Goal: Task Accomplishment & Management: Complete application form

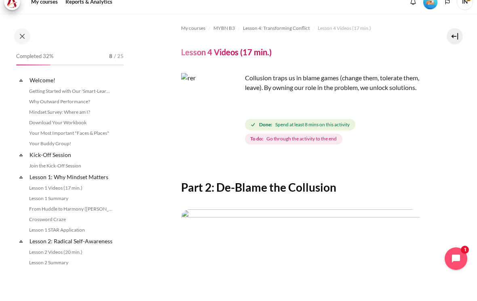
scroll to position [207, 0]
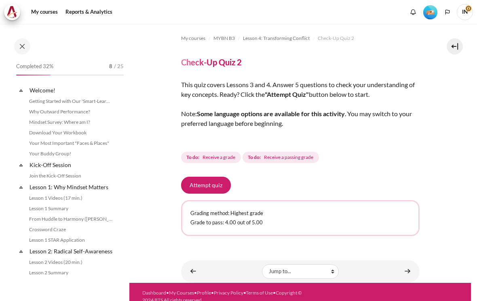
scroll to position [238, 0]
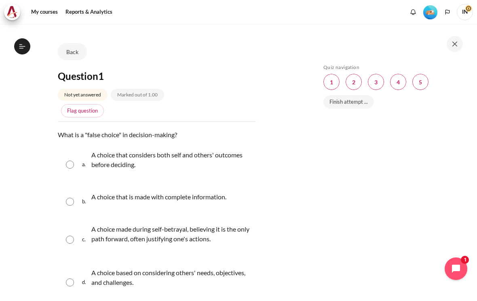
scroll to position [44, 0]
click at [71, 236] on input "Content" at bounding box center [70, 240] width 8 height 8
radio input "true"
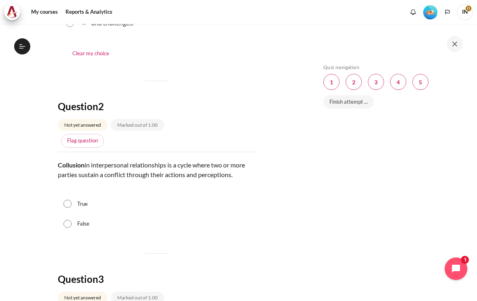
scroll to position [311, 0]
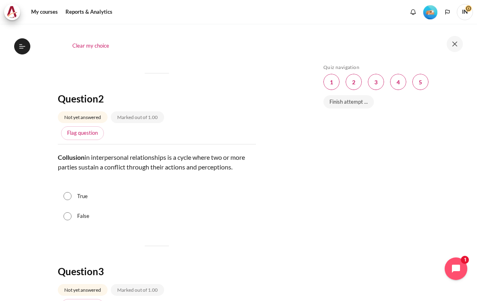
click at [72, 192] on input "True" at bounding box center [67, 196] width 8 height 8
radio input "true"
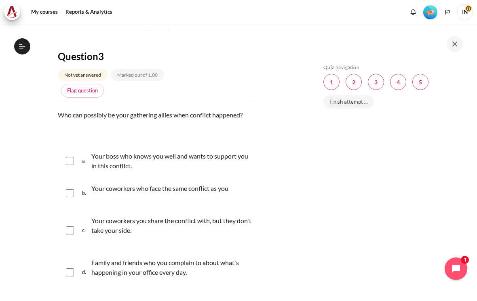
scroll to position [526, 0]
click at [72, 190] on input "Content" at bounding box center [70, 194] width 8 height 8
checkbox input "true"
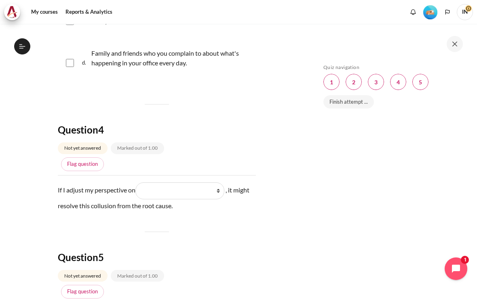
scroll to position [735, 0]
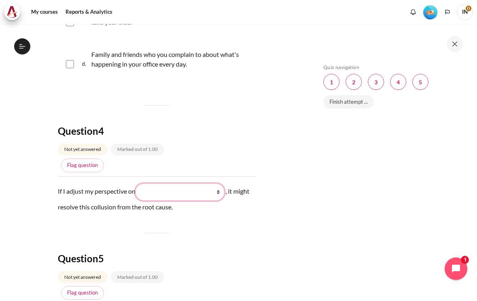
click at [220, 184] on select "What they do (他们做了什么) What they see and feel (他们看到什么) What I do (我做了什么) What I …" at bounding box center [179, 192] width 89 height 17
select select "3"
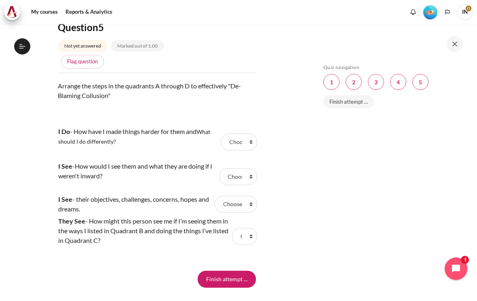
scroll to position [964, 0]
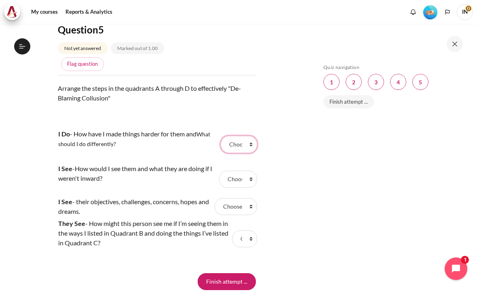
click at [245, 137] on select "Choose... A D C B" at bounding box center [239, 144] width 36 height 17
click at [242, 173] on select "Choose... A D C B" at bounding box center [238, 179] width 38 height 17
select select "4"
click at [244, 137] on select "Choose... A D C B" at bounding box center [239, 144] width 36 height 17
click at [246, 231] on select "Choose... A D C B" at bounding box center [244, 239] width 25 height 17
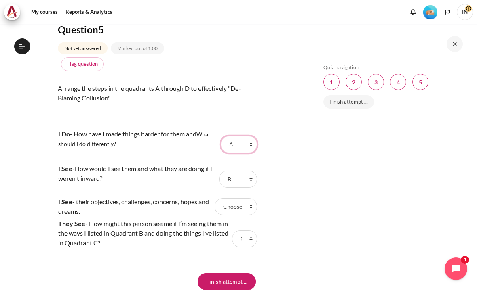
click at [249, 136] on select "Choose... A D C B" at bounding box center [239, 144] width 36 height 17
select select "3"
click at [249, 199] on select "Choose... A D C B" at bounding box center [236, 206] width 42 height 17
select select "1"
click at [251, 231] on select "Choose... A D C B" at bounding box center [244, 239] width 25 height 17
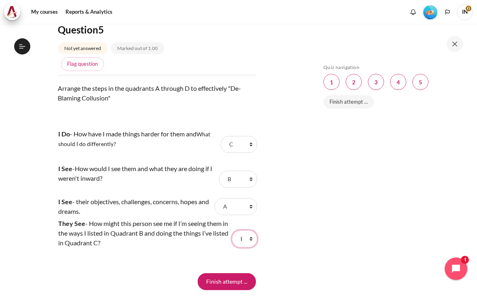
click at [246, 231] on select "Choose... A D C B" at bounding box center [244, 239] width 25 height 17
select select "2"
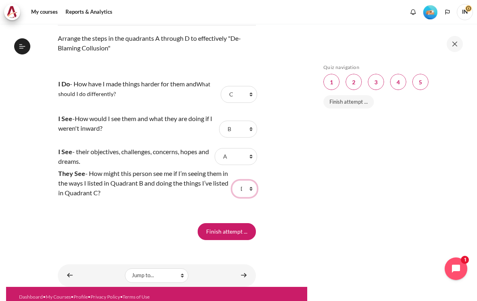
scroll to position [1013, 0]
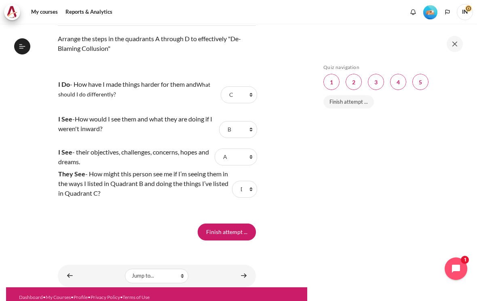
click at [226, 224] on input "Finish attempt ..." at bounding box center [227, 232] width 58 height 17
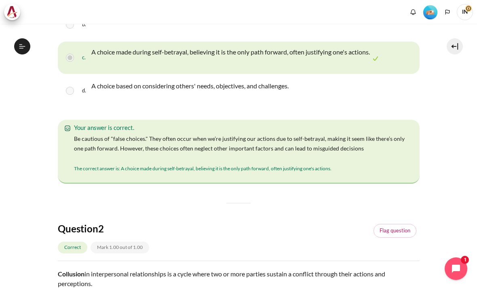
scroll to position [215, 0]
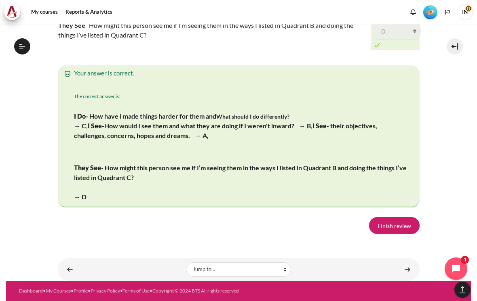
scroll to position [1587, 0]
click at [391, 219] on link "Finish review" at bounding box center [394, 225] width 51 height 17
click at [397, 223] on link "Finish review" at bounding box center [394, 225] width 51 height 17
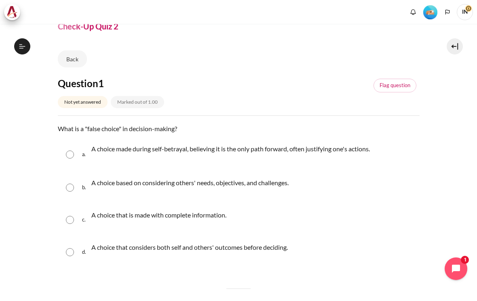
scroll to position [37, 0]
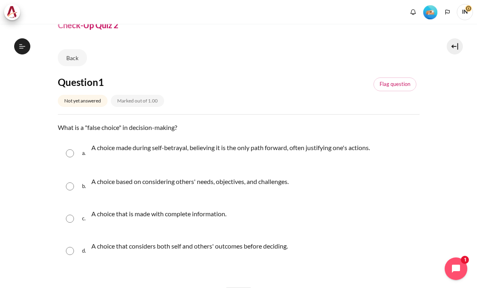
click at [73, 150] on input "Content" at bounding box center [70, 154] width 8 height 8
radio input "true"
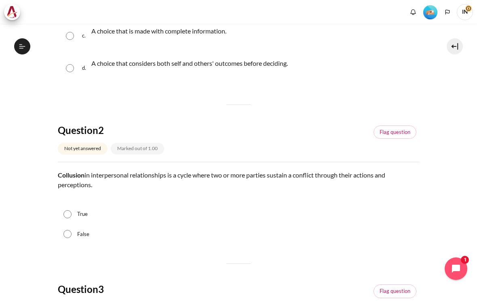
scroll to position [230, 0]
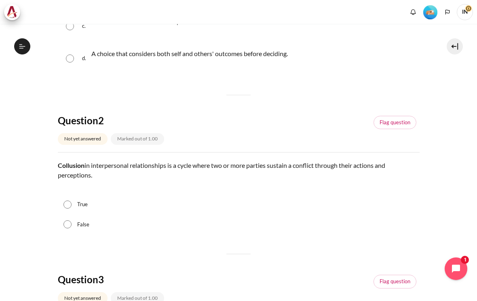
click at [71, 195] on div "True" at bounding box center [239, 205] width 362 height 20
click at [68, 201] on input "True" at bounding box center [67, 205] width 8 height 8
radio input "true"
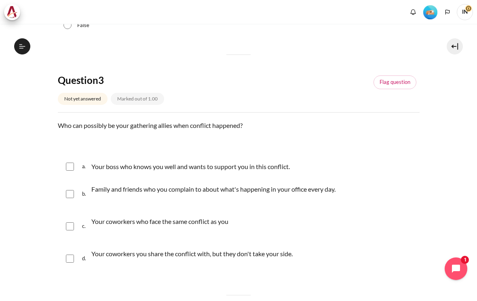
scroll to position [430, 0]
click at [68, 190] on input "Content" at bounding box center [70, 194] width 8 height 8
checkbox input "true"
click at [69, 211] on div "c. Your coworkers who face the same conflict as you" at bounding box center [239, 226] width 362 height 31
click at [71, 222] on input "Content" at bounding box center [70, 226] width 8 height 8
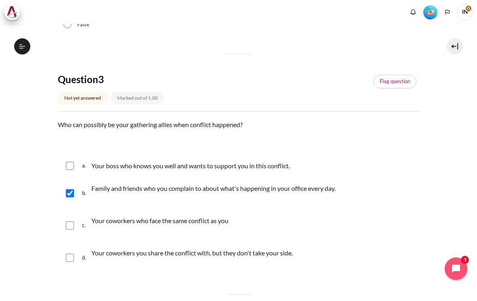
checkbox input "true"
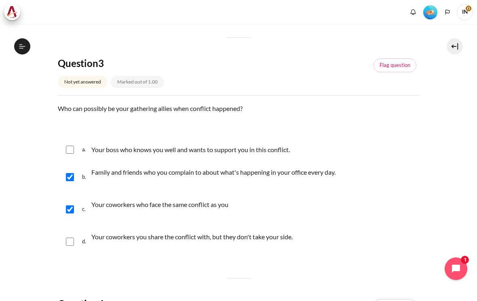
scroll to position [447, 0]
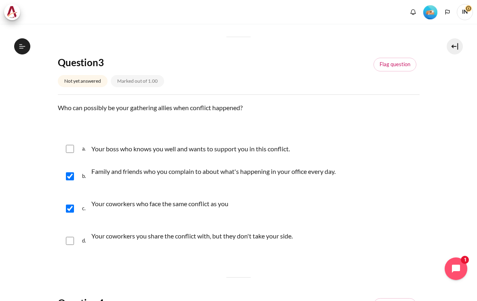
click at [72, 237] on input "Content" at bounding box center [70, 241] width 8 height 8
checkbox input "true"
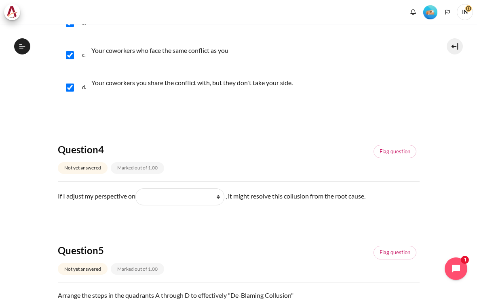
scroll to position [607, 0]
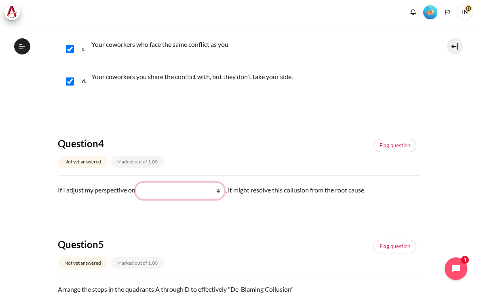
click at [218, 183] on select "What I do (我做了什么) What they see and feel (他们看到什么) What I see and feel about wha…" at bounding box center [179, 191] width 89 height 17
select select "3"
click at [214, 184] on select "What I do (我做了什么) What they see and feel (他们看到什么) What I see and feel about wha…" at bounding box center [179, 191] width 89 height 17
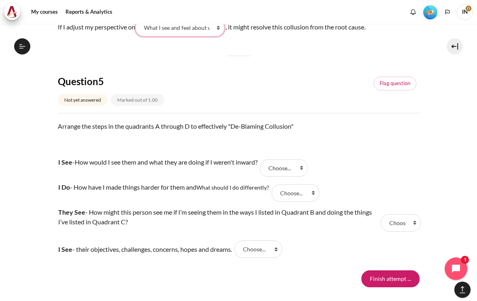
scroll to position [771, 0]
click at [279, 240] on select "Choose... C A D B" at bounding box center [258, 248] width 48 height 17
select select "2"
click at [308, 161] on select "Choose... C A D B" at bounding box center [284, 167] width 48 height 17
select select "4"
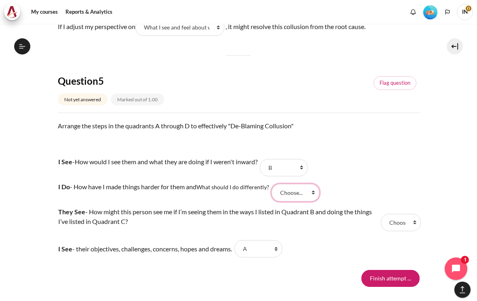
click at [313, 184] on select "Choose... C A D B" at bounding box center [296, 192] width 48 height 17
select select "1"
click at [412, 215] on select "Choose... C A D B" at bounding box center [401, 222] width 40 height 17
select select "3"
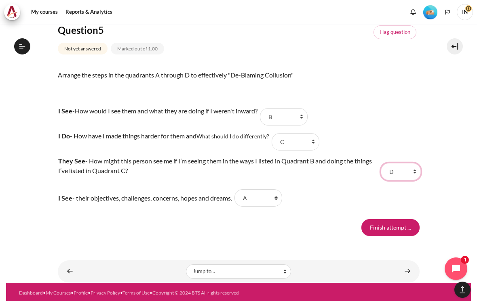
scroll to position [818, 0]
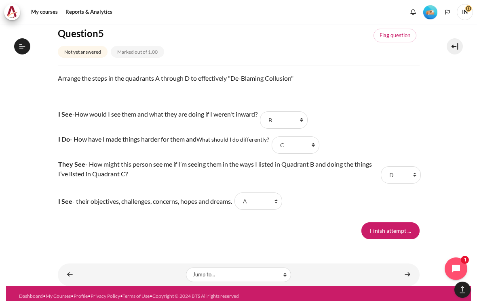
click at [390, 223] on input "Finish attempt ..." at bounding box center [390, 231] width 58 height 17
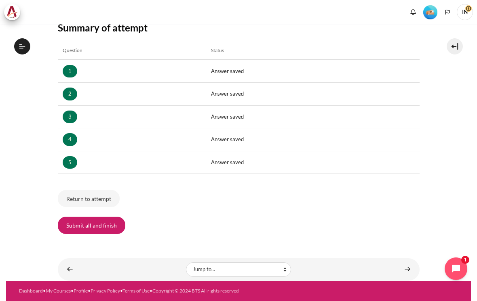
scroll to position [111, 0]
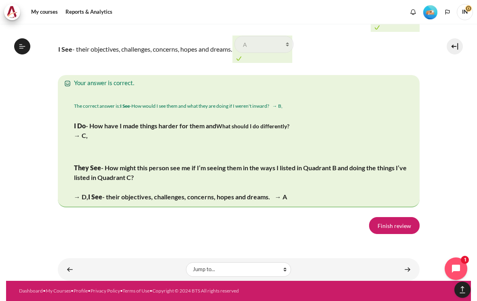
scroll to position [1513, 0]
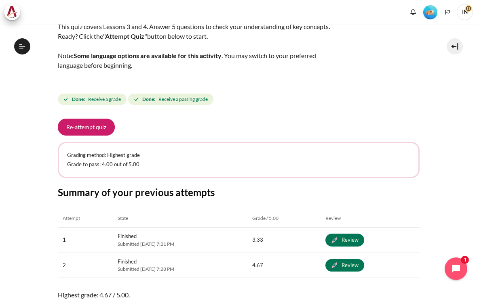
scroll to position [57, 0]
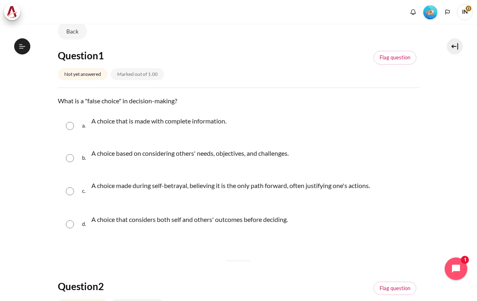
scroll to position [64, 0]
click at [67, 187] on input "Content" at bounding box center [70, 191] width 8 height 8
radio input "true"
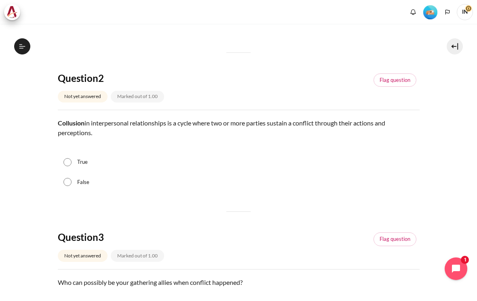
scroll to position [273, 0]
click at [70, 152] on div "True" at bounding box center [239, 162] width 362 height 20
click at [66, 152] on div "True" at bounding box center [239, 162] width 362 height 20
click at [71, 158] on input "True" at bounding box center [67, 162] width 8 height 8
radio input "true"
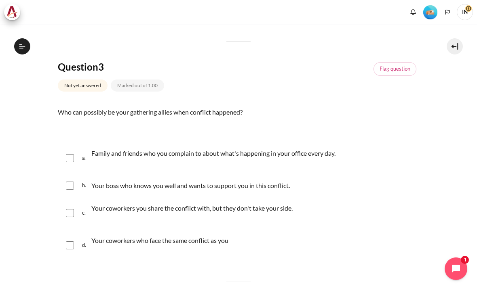
scroll to position [444, 0]
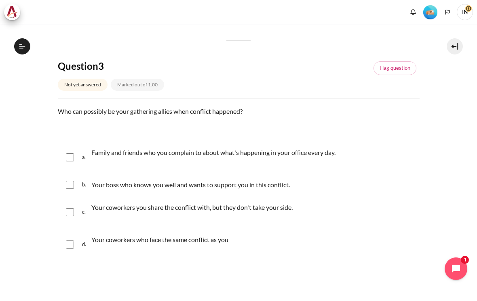
click at [71, 154] on input "Content" at bounding box center [70, 158] width 8 height 8
checkbox input "true"
click at [67, 181] on input "Content" at bounding box center [70, 185] width 8 height 8
checkbox input "true"
click at [70, 241] on input "Content" at bounding box center [70, 245] width 8 height 8
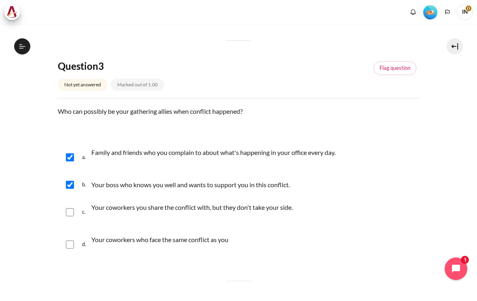
checkbox input "true"
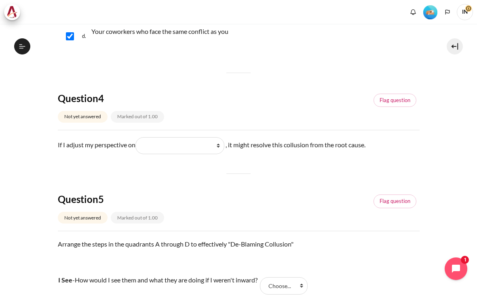
scroll to position [656, 0]
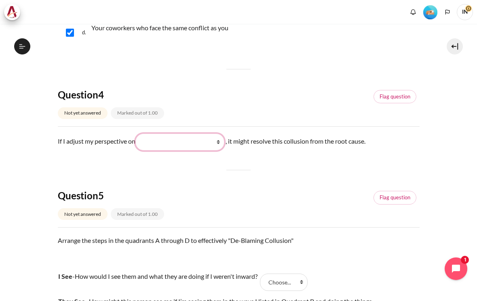
click at [221, 134] on select "What I see and feel about what they do (我看到什么) What I do (我做了什么) What they see …" at bounding box center [179, 142] width 89 height 17
select select "1"
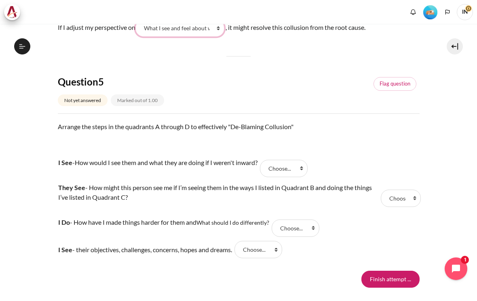
scroll to position [771, 0]
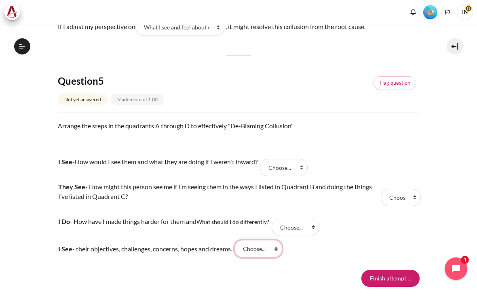
click at [279, 242] on select "Choose... B D A C" at bounding box center [258, 248] width 48 height 17
select select "3"
click at [308, 159] on select "Choose... B D A C" at bounding box center [284, 167] width 48 height 17
click at [315, 219] on select "Choose... B D A C" at bounding box center [296, 227] width 48 height 17
select select "1"
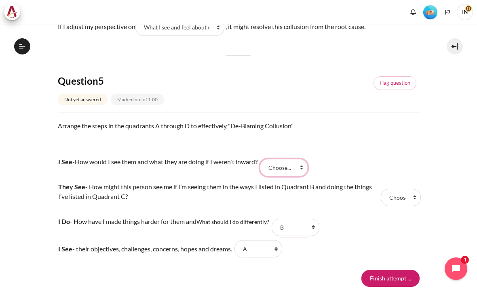
click at [308, 161] on select "Choose... B D A C" at bounding box center [284, 167] width 48 height 17
select select "4"
click at [410, 191] on select "Choose... B D A C" at bounding box center [401, 197] width 40 height 17
select select "2"
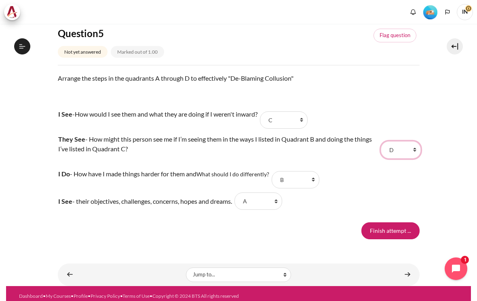
scroll to position [818, 0]
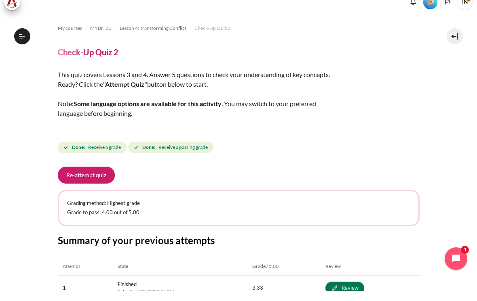
click at [22, 38] on button "Open course index" at bounding box center [22, 46] width 16 height 16
click at [176, 154] on span "Receive a passing grade" at bounding box center [182, 157] width 49 height 7
click at [26, 38] on button "Open course index" at bounding box center [22, 46] width 16 height 16
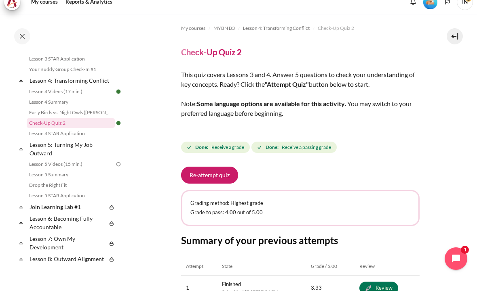
scroll to position [290, 0]
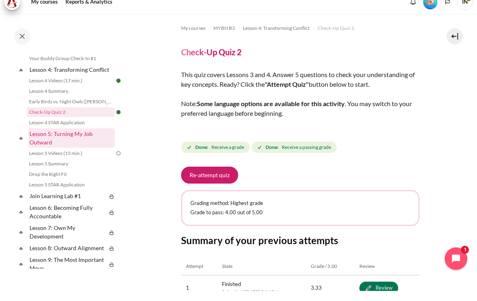
click at [51, 139] on link "Lesson 5: Turning My Job Outward" at bounding box center [71, 148] width 86 height 19
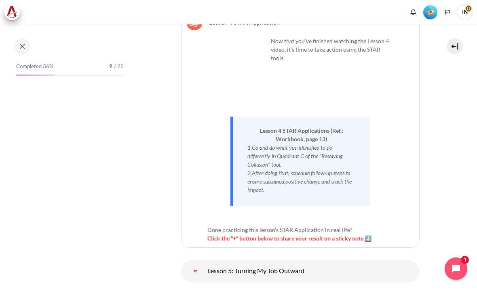
scroll to position [4000, 0]
click at [355, 235] on span "Click the “+” button below to share your result on a sticky note.⬇️" at bounding box center [289, 238] width 164 height 7
click at [371, 235] on span "Click the “+” button below to share your result on a sticky note.⬇️" at bounding box center [289, 238] width 164 height 7
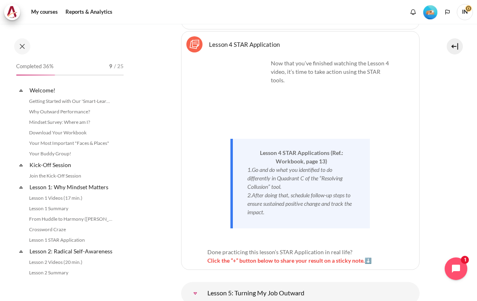
scroll to position [337, 0]
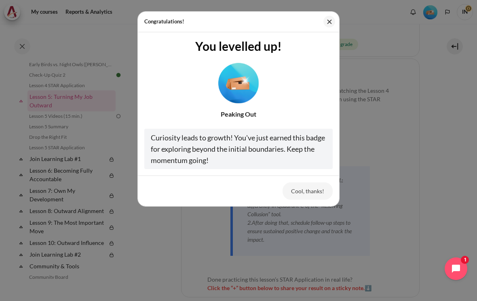
click at [300, 191] on button "Cool, thanks!" at bounding box center [307, 191] width 50 height 17
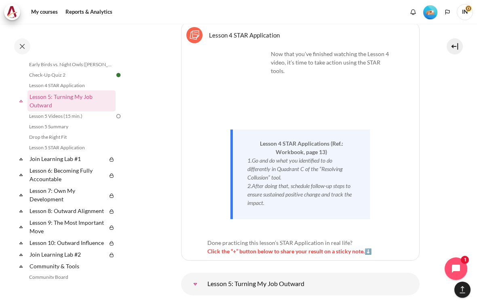
scroll to position [4050, 0]
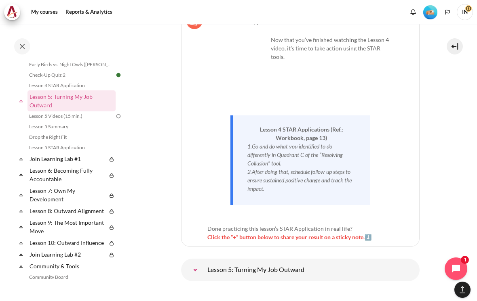
click at [240, 234] on span "Click the “+” button below to share your result on a sticky note.⬇️" at bounding box center [289, 237] width 164 height 7
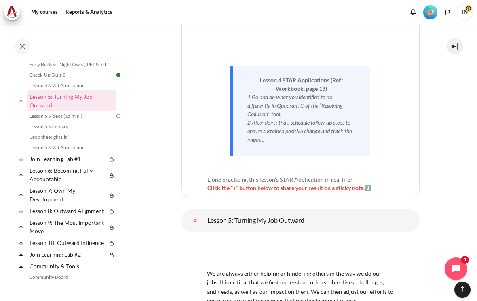
scroll to position [4095, 0]
